Goal: Navigation & Orientation: Find specific page/section

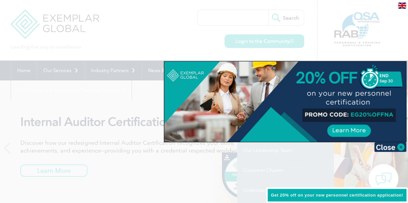
click at [192, 42] on div at bounding box center [204, 101] width 408 height 203
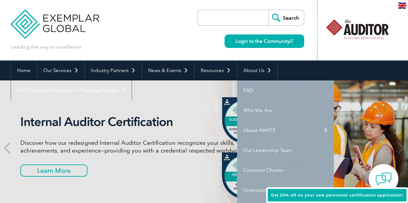
click at [158, 33] on div "Leading the way to excellence Search Login to the Community ▼" at bounding box center [204, 30] width 387 height 61
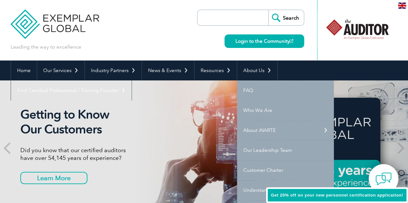
click at [164, 115] on h2 "Getting to Know Our Customers" at bounding box center [141, 122] width 242 height 30
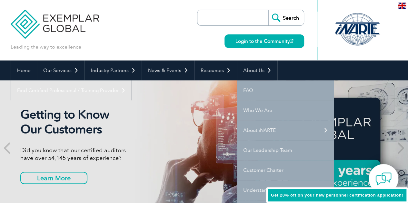
click at [360, 30] on div at bounding box center [357, 29] width 64 height 35
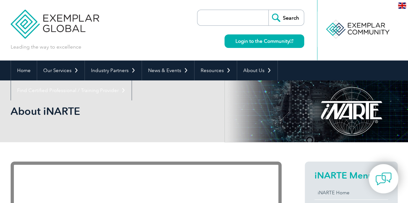
click at [72, 18] on img at bounding box center [55, 19] width 89 height 39
